Goal: Transaction & Acquisition: Purchase product/service

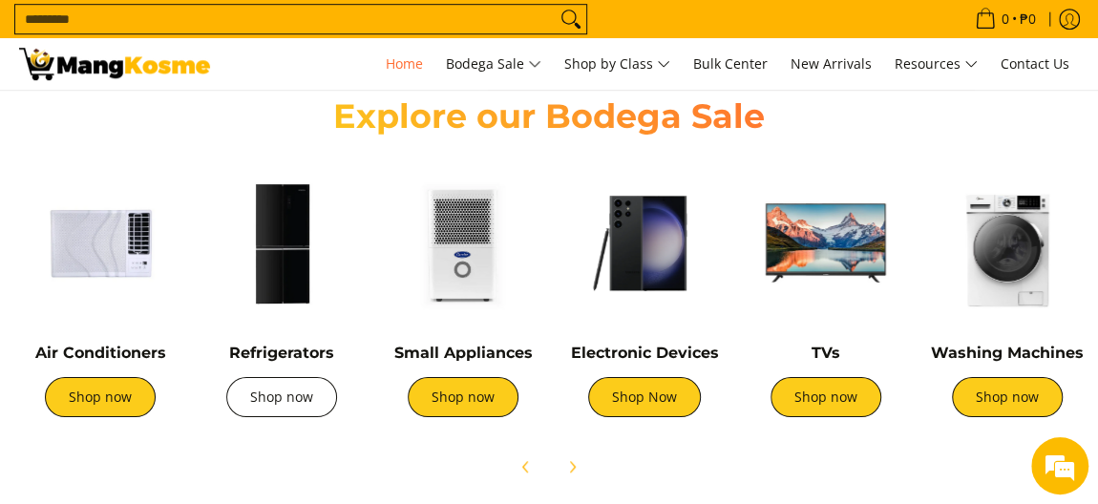
scroll to position [0, 1133]
click at [286, 392] on link "Shop now" at bounding box center [281, 397] width 111 height 40
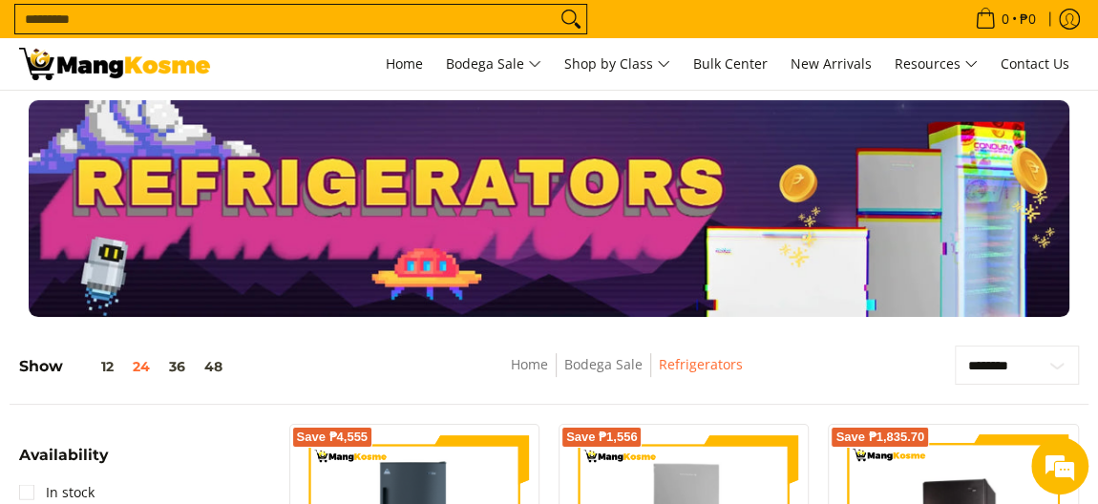
scroll to position [57, 0]
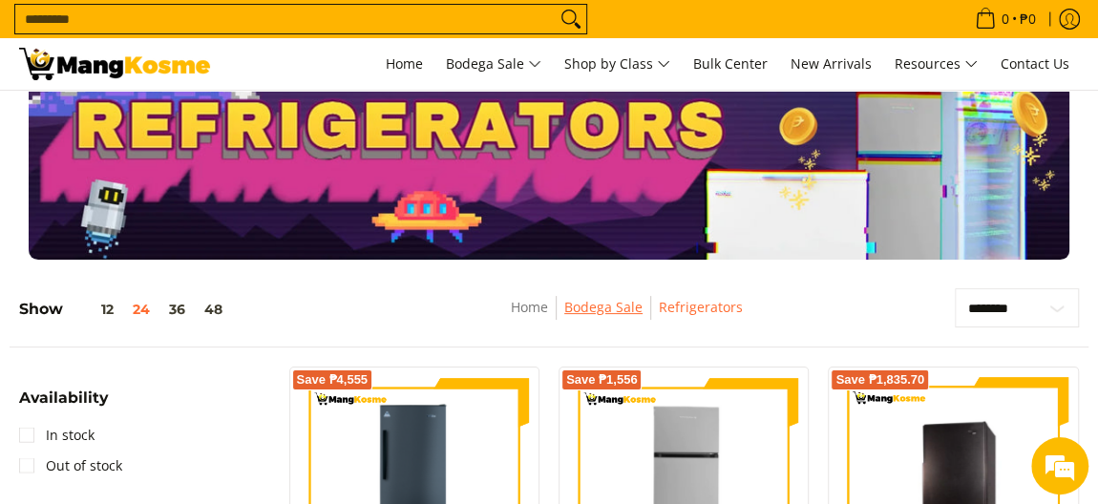
click at [614, 307] on link "Bodega Sale" at bounding box center [603, 307] width 78 height 18
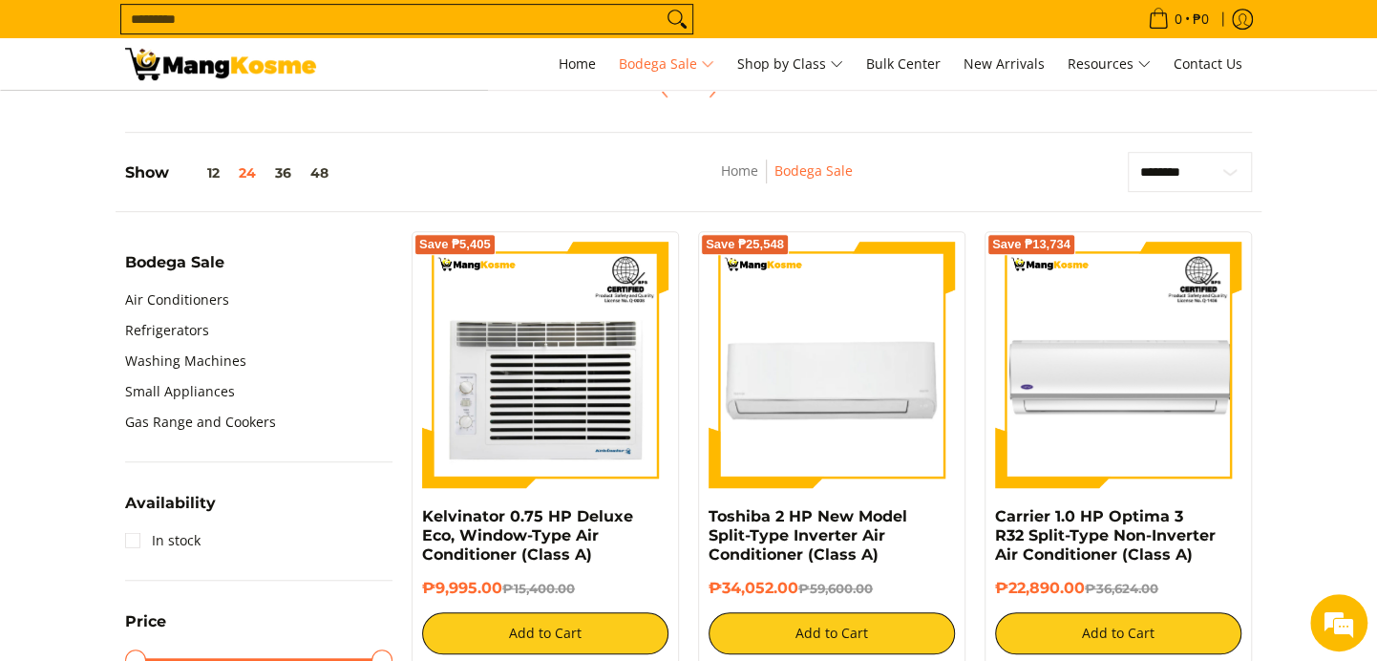
scroll to position [579, 0]
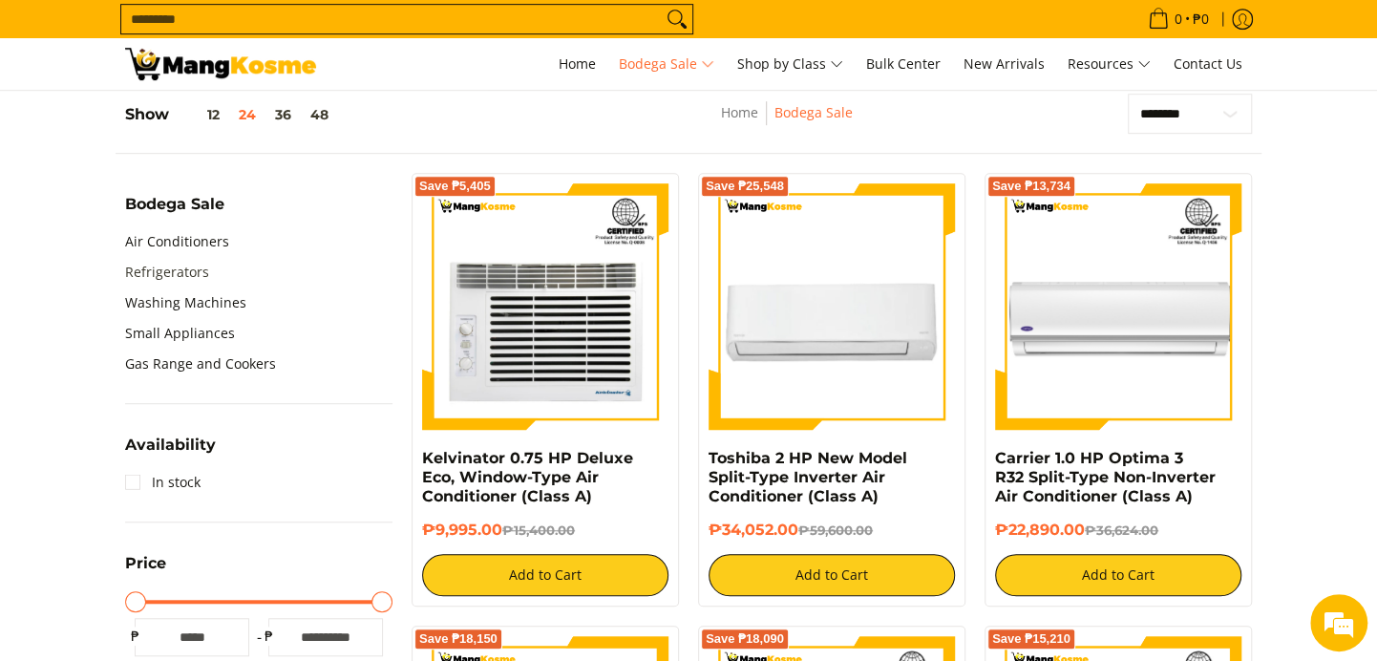
click at [155, 269] on link "Refrigerators" at bounding box center [167, 272] width 84 height 31
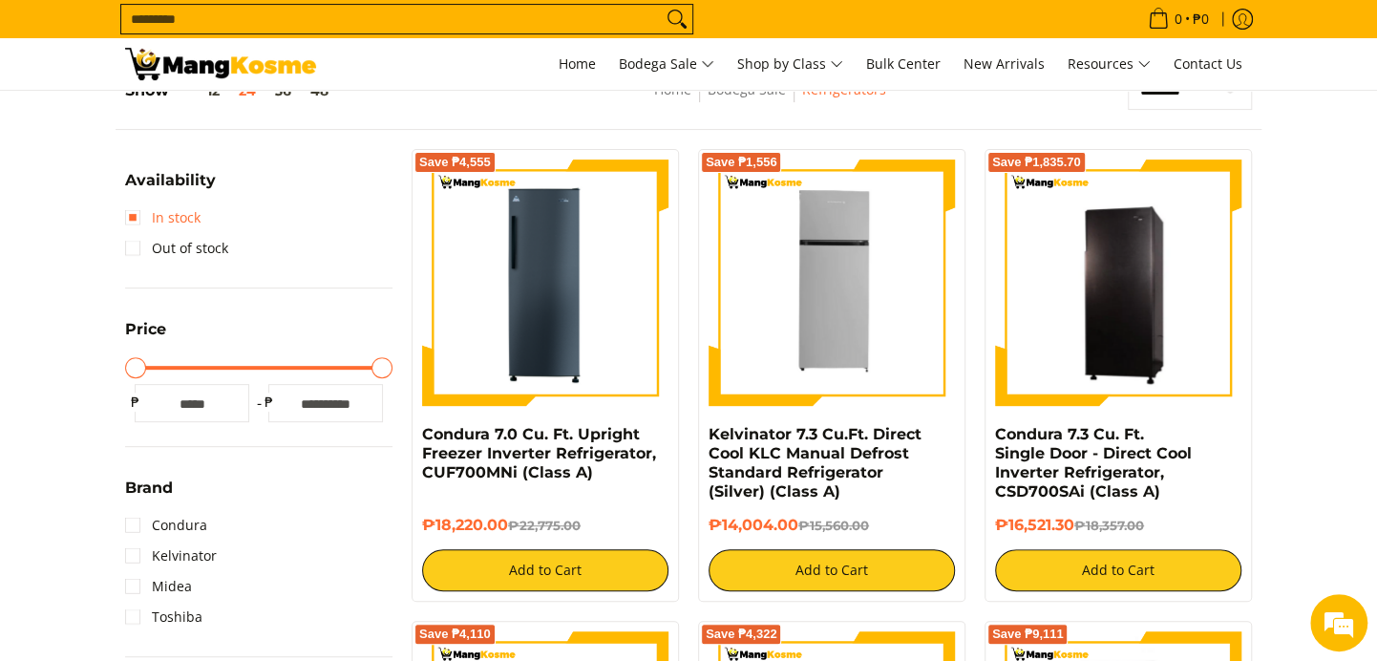
click at [133, 221] on link "In stock" at bounding box center [162, 217] width 75 height 31
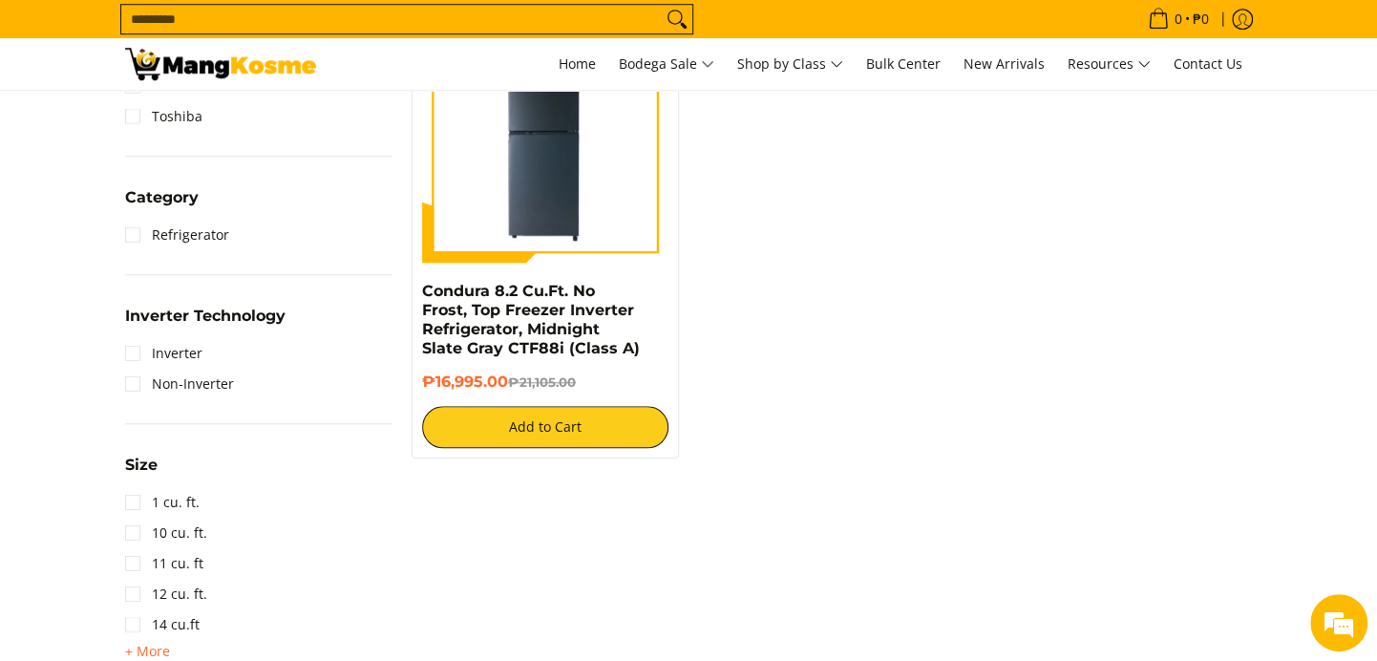
scroll to position [963, 0]
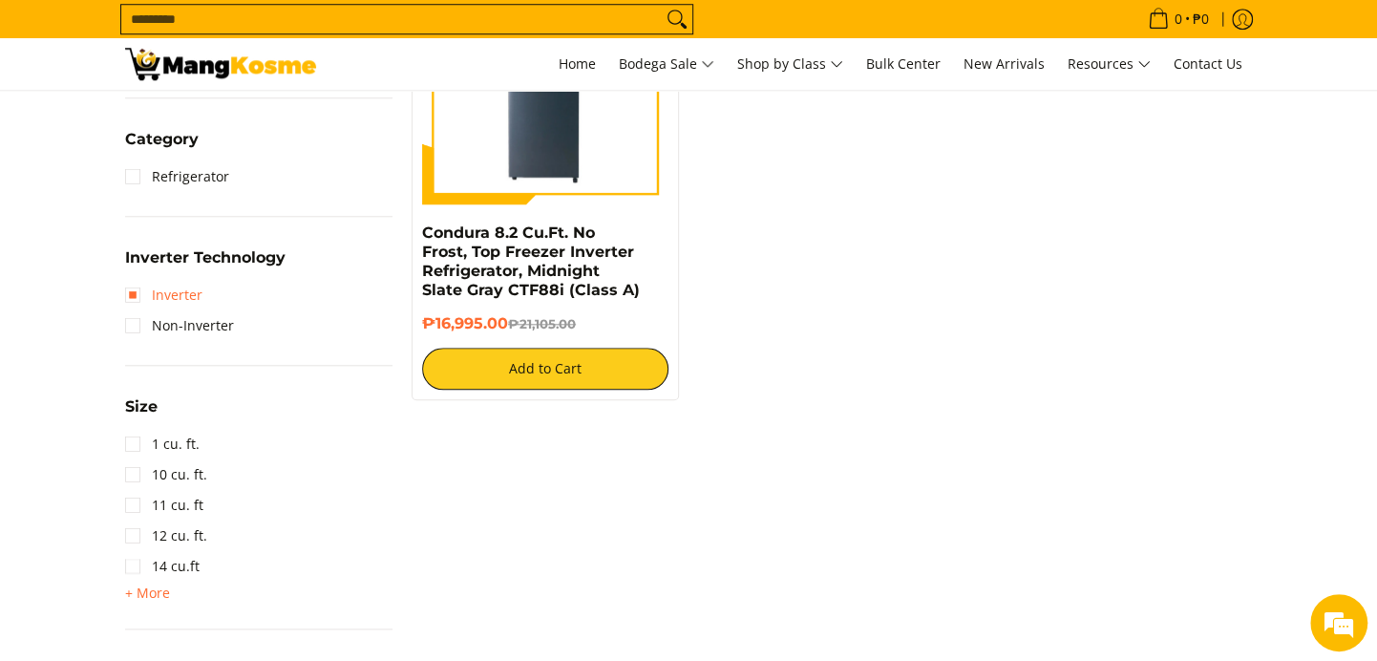
click at [127, 293] on link "Inverter" at bounding box center [163, 295] width 77 height 31
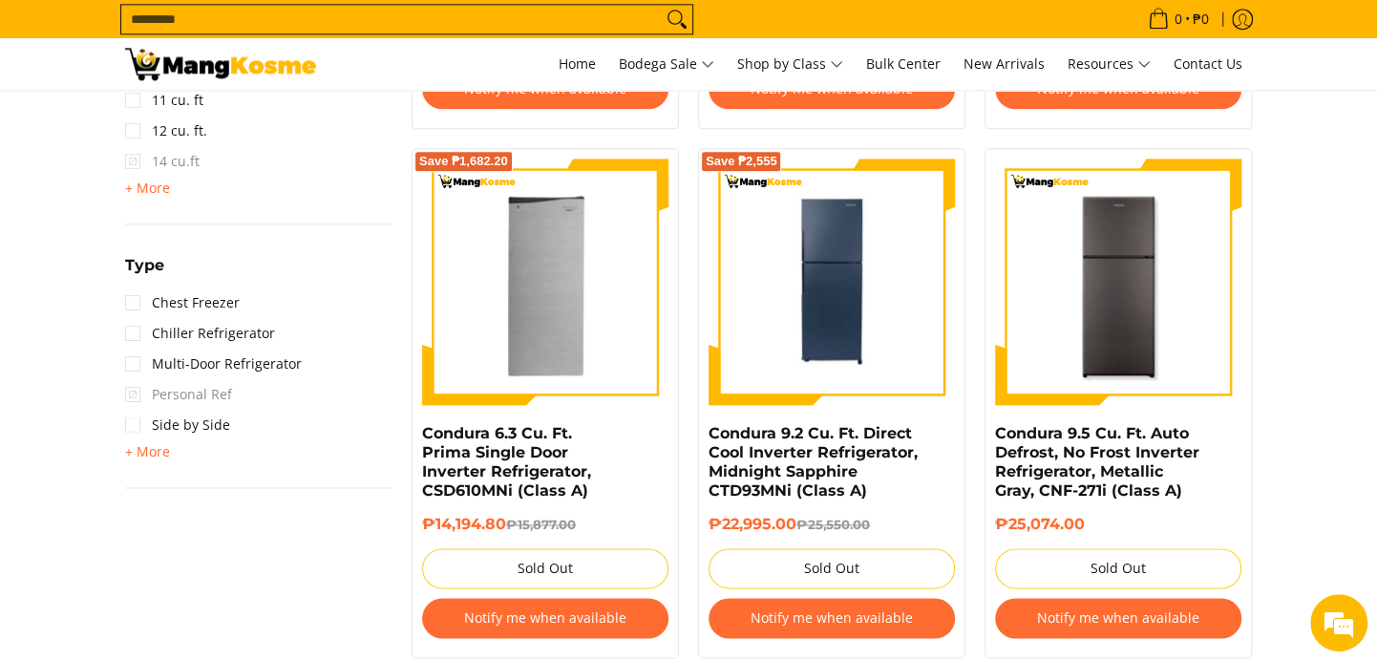
scroll to position [1483, 0]
